Goal: Information Seeking & Learning: Find specific fact

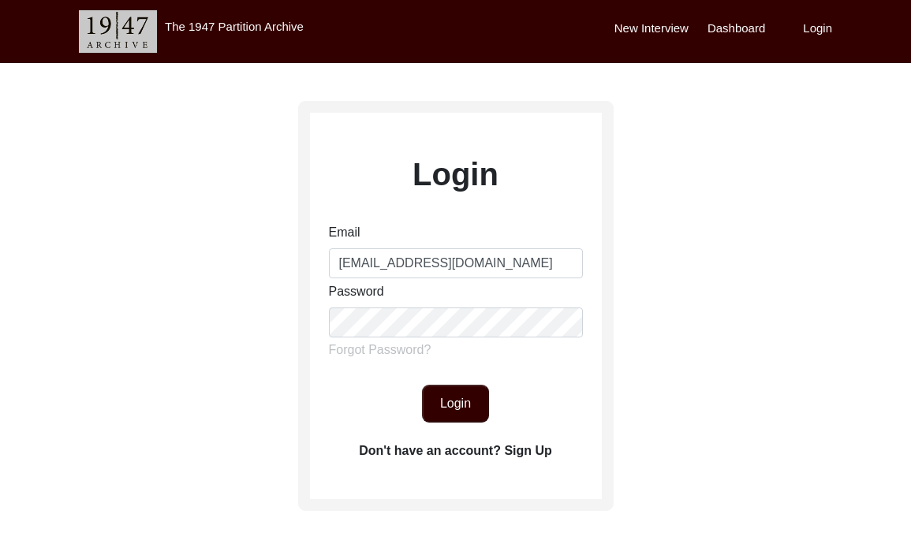
type input "[EMAIL_ADDRESS][DOMAIN_NAME]"
click at [469, 394] on button "Login" at bounding box center [455, 404] width 67 height 38
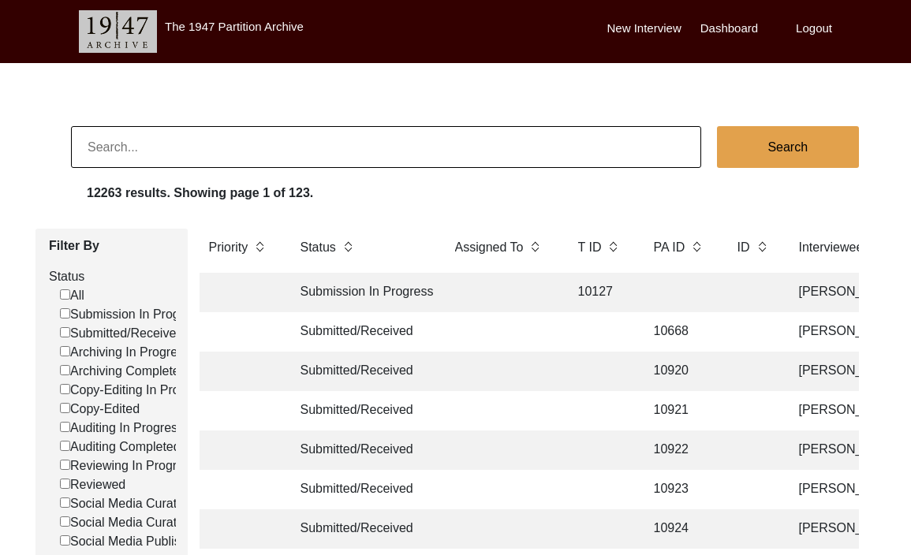
click at [376, 149] on input at bounding box center [386, 147] width 630 height 42
paste input "[PERSON_NAME]"
type input "[PERSON_NAME]"
checkbox input "false"
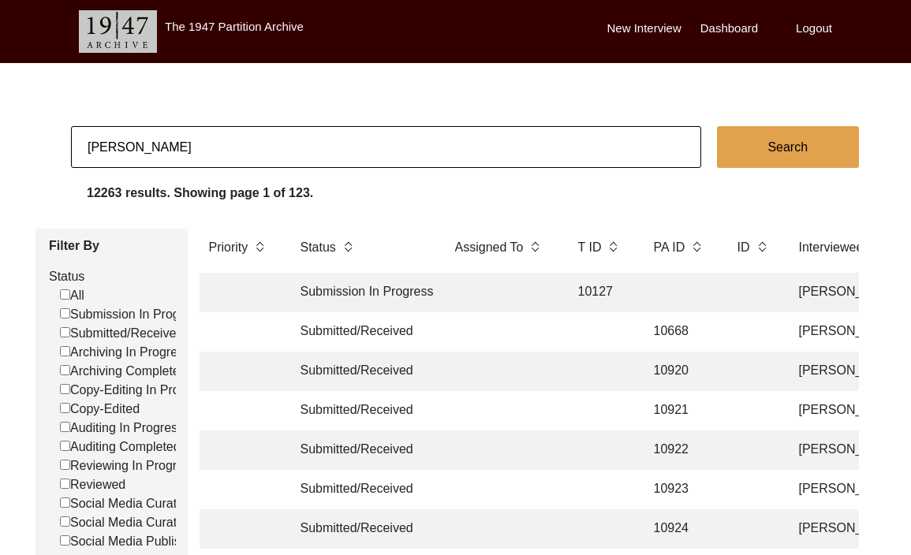
checkbox input "false"
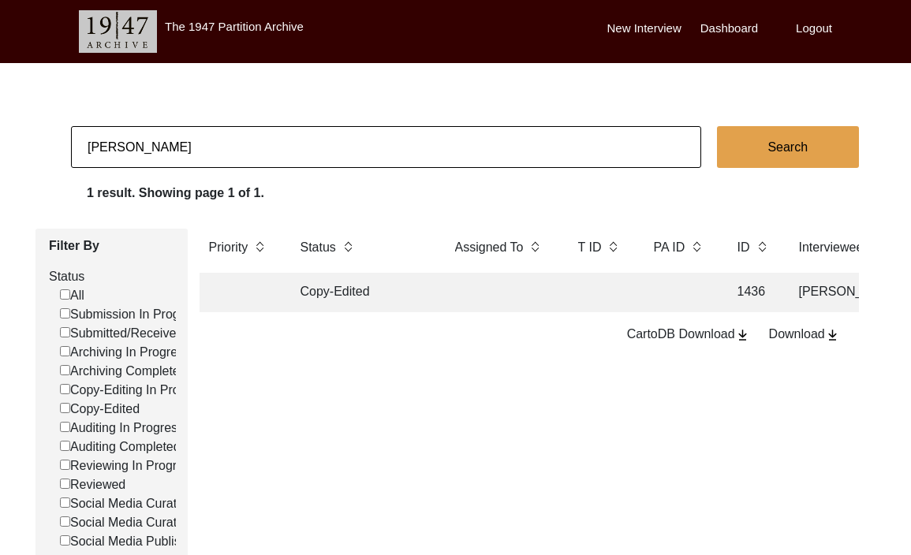
scroll to position [0, 27]
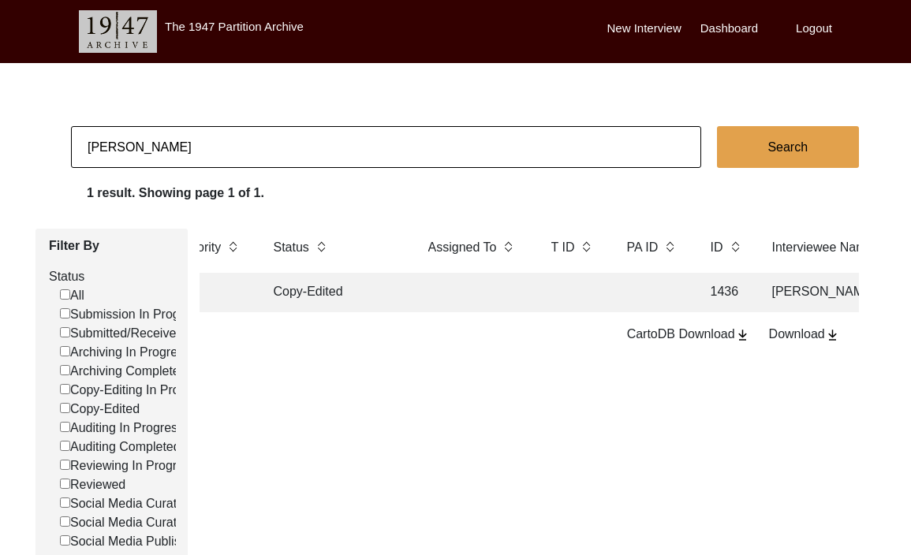
drag, startPoint x: 218, startPoint y: 162, endPoint x: 62, endPoint y: 144, distance: 157.2
click at [62, 144] on app-records-search "[PERSON_NAME] Search 1 result. Showing page 1 of 1. Filter By Status All Submis…" at bounding box center [455, 489] width 911 height 726
type input "[PERSON_NAME]"
checkbox input "false"
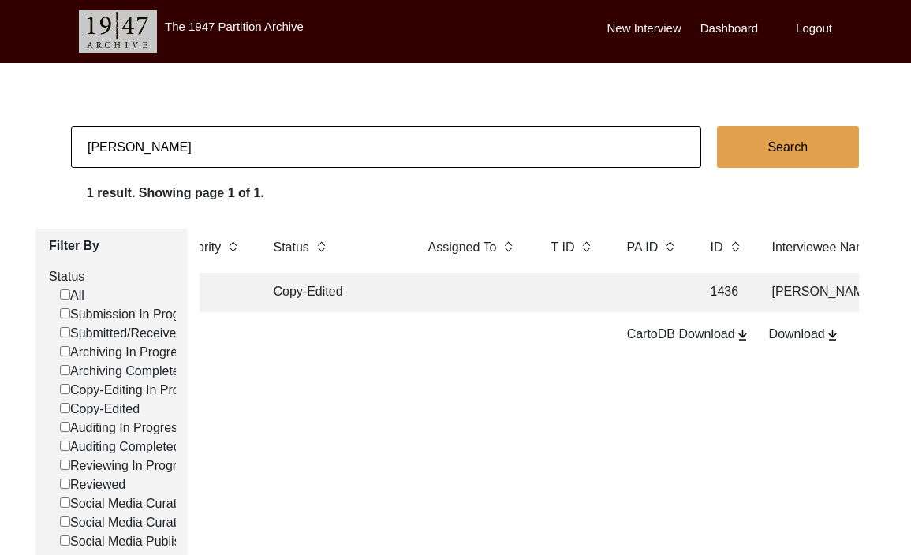
checkbox input "false"
click at [342, 148] on input "[PERSON_NAME]" at bounding box center [386, 147] width 630 height 42
type input "[PERSON_NAME]"
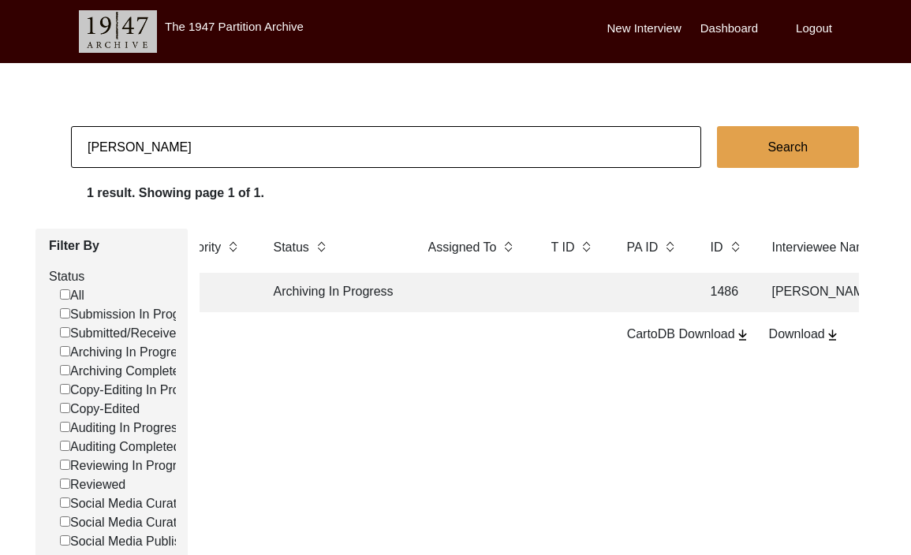
checkbox input "false"
click at [399, 138] on input "[PERSON_NAME]" at bounding box center [386, 147] width 630 height 42
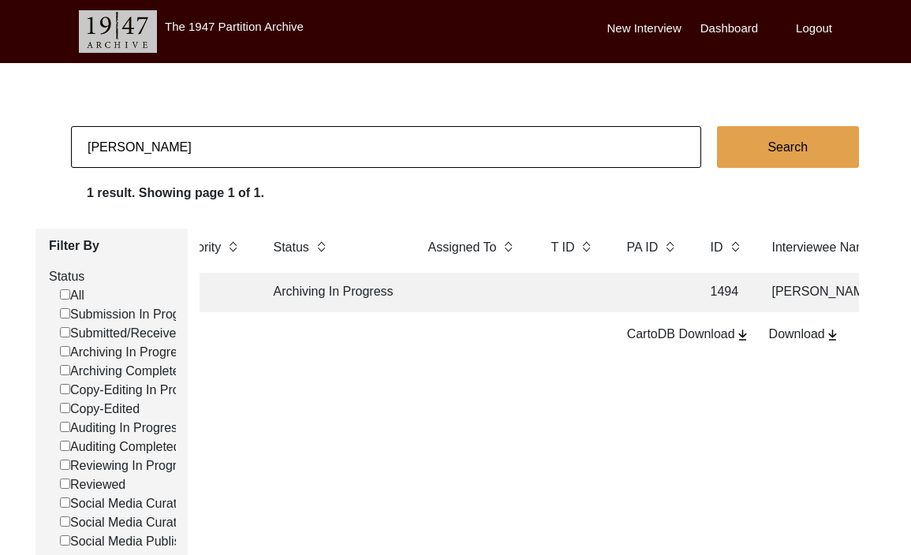
click at [399, 138] on input "[PERSON_NAME]" at bounding box center [386, 147] width 630 height 42
type input "[PERSON_NAME]"
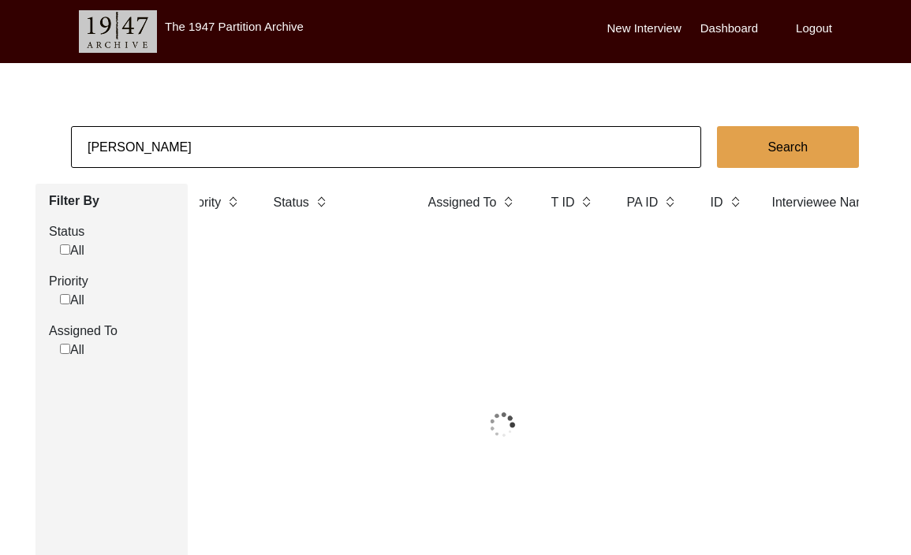
checkbox input "false"
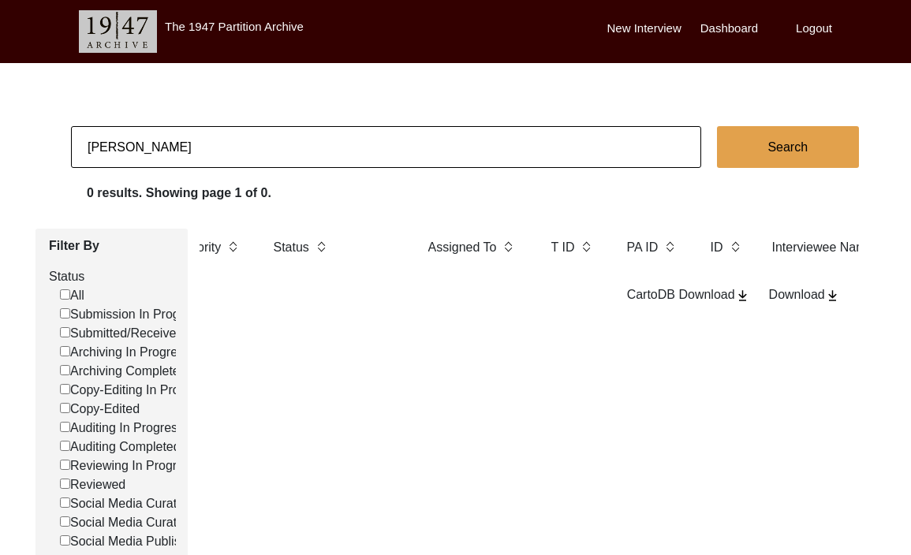
scroll to position [1, 0]
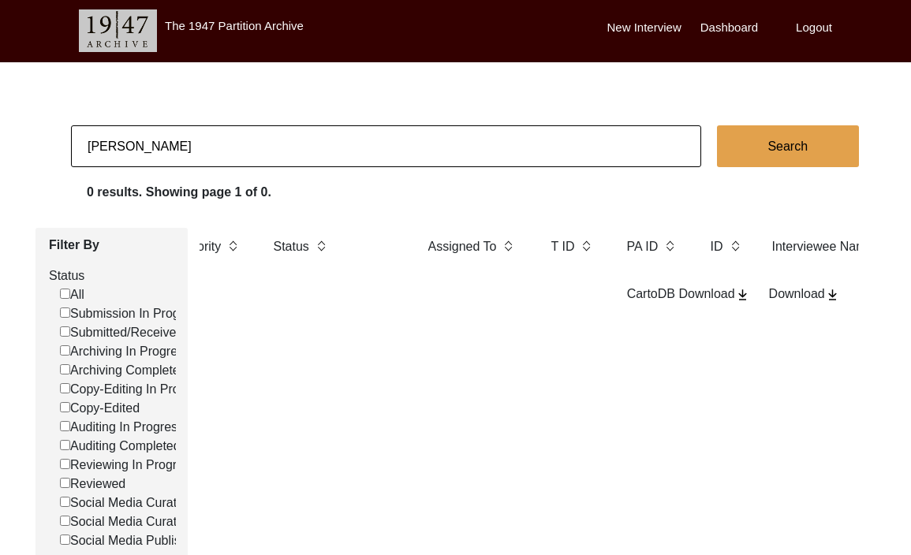
click at [105, 147] on input "[PERSON_NAME]" at bounding box center [386, 146] width 630 height 42
type input "[PERSON_NAME]"
checkbox input "false"
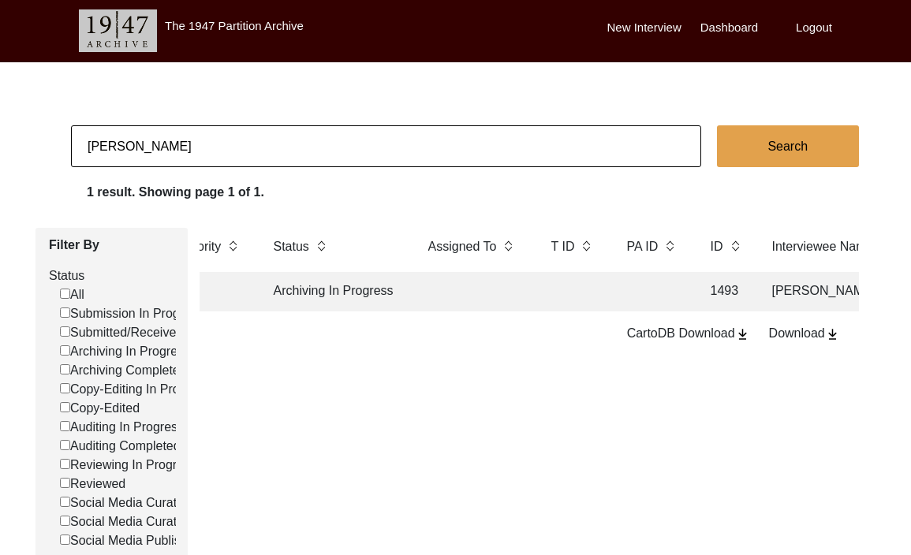
click at [810, 30] on label "Logout" at bounding box center [814, 28] width 36 height 18
